Goal: Task Accomplishment & Management: Use online tool/utility

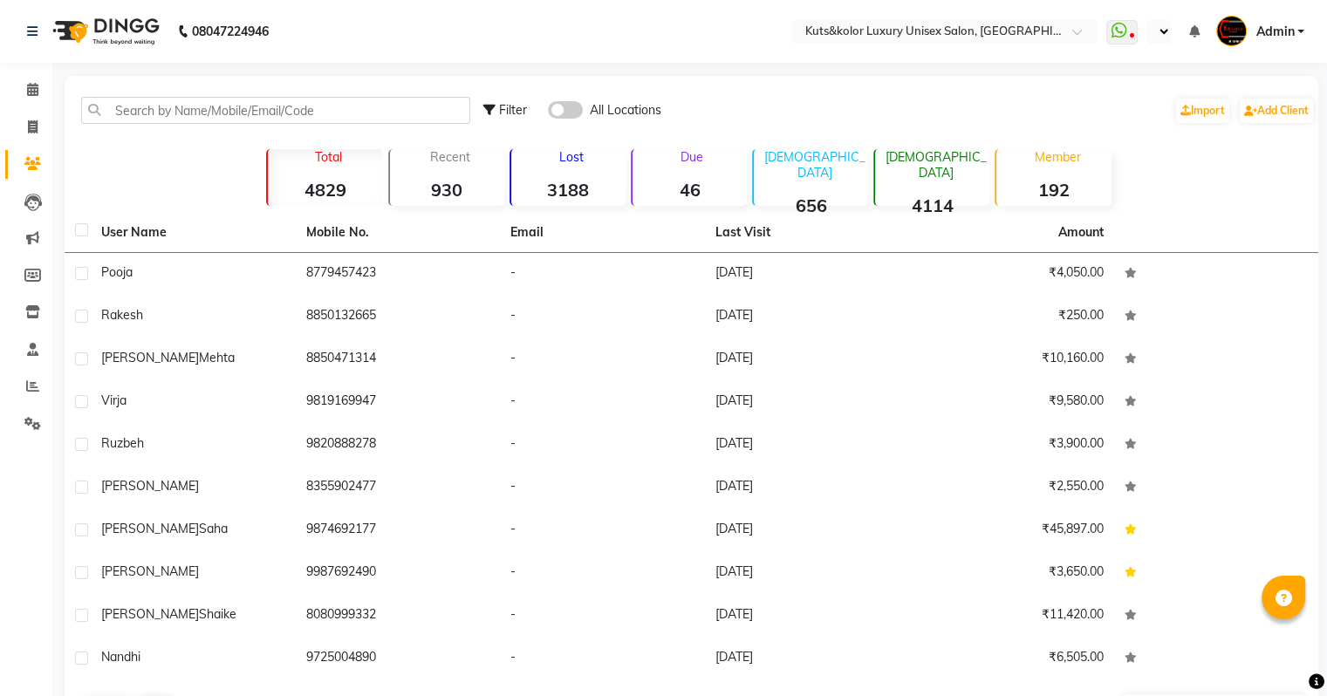
select select "en"
click at [30, 118] on span at bounding box center [32, 128] width 31 height 20
select select "service"
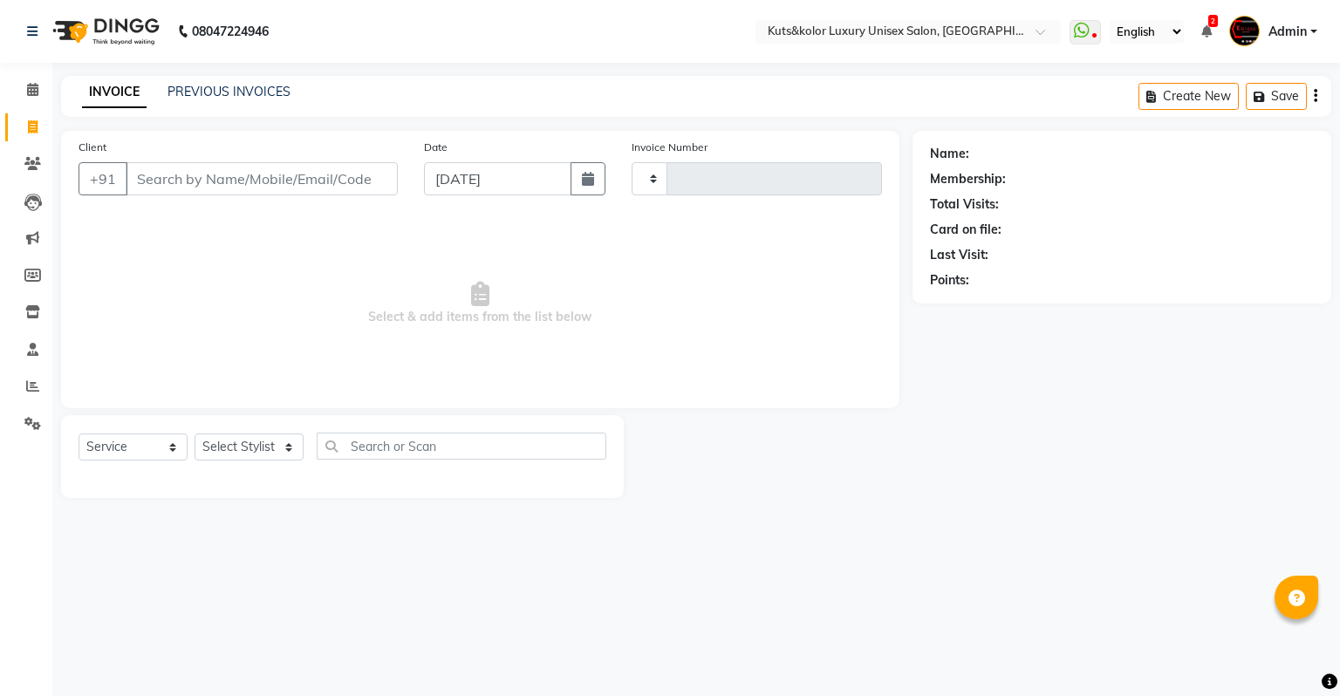
type input "2279"
select select "4172"
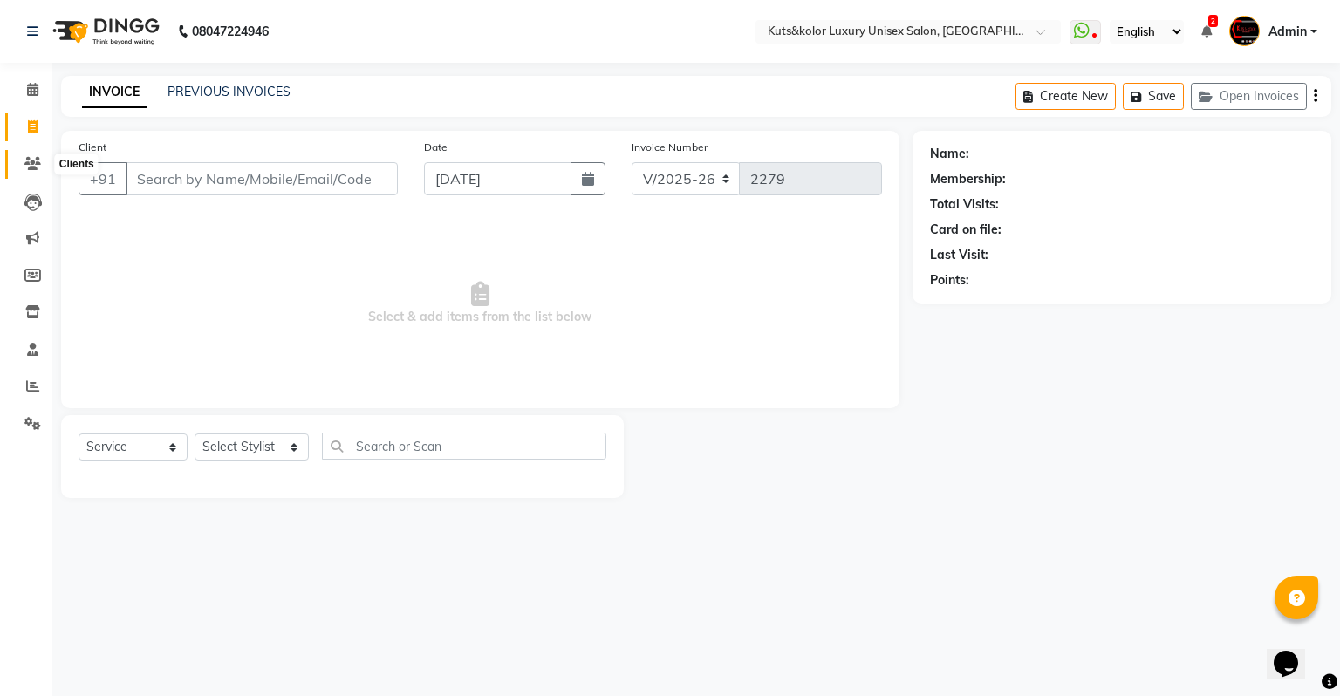
click at [31, 165] on icon at bounding box center [32, 163] width 17 height 13
